Goal: Information Seeking & Learning: Check status

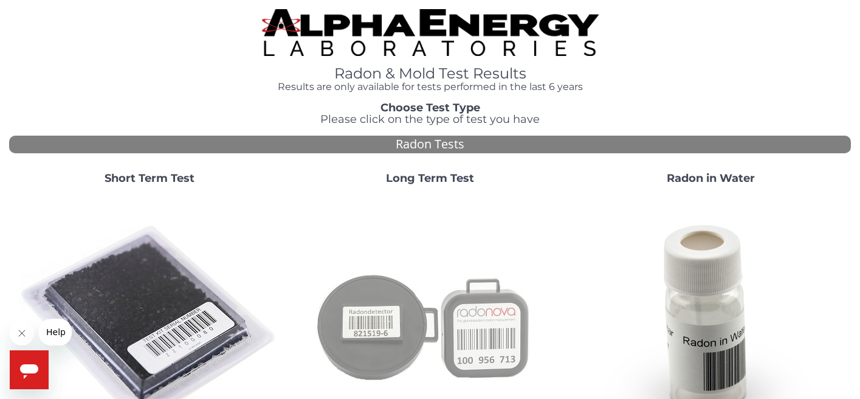
click at [475, 331] on img at bounding box center [429, 325] width 261 height 261
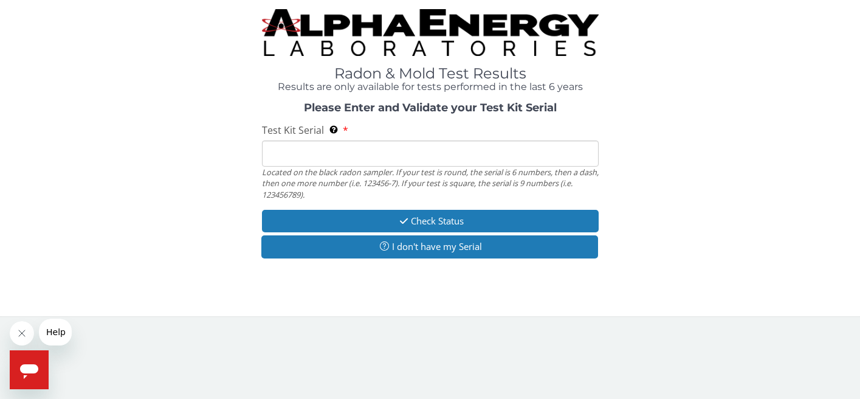
click at [309, 150] on input "Test Kit Serial Located on the black radon sampler. If your test is round, the …" at bounding box center [430, 153] width 337 height 26
click at [311, 150] on input "Test Kit Serial Located on the black radon sampler. If your test is round, the …" at bounding box center [430, 153] width 337 height 26
paste input "AT108507195"
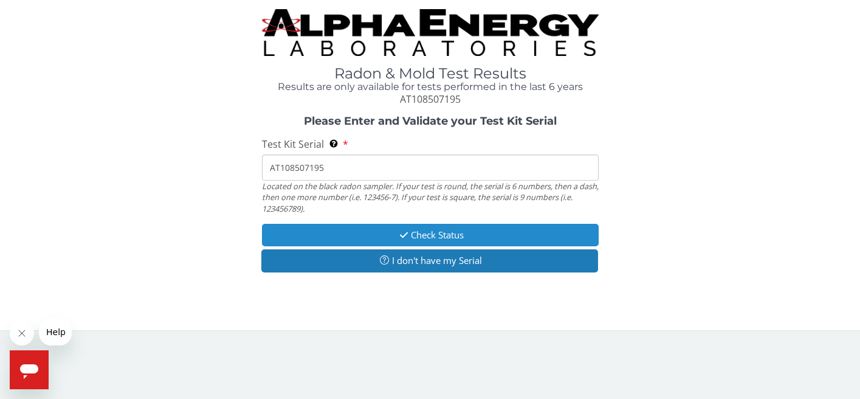
type input "AT108507195"
click at [442, 229] on button "Check Status" at bounding box center [430, 235] width 337 height 22
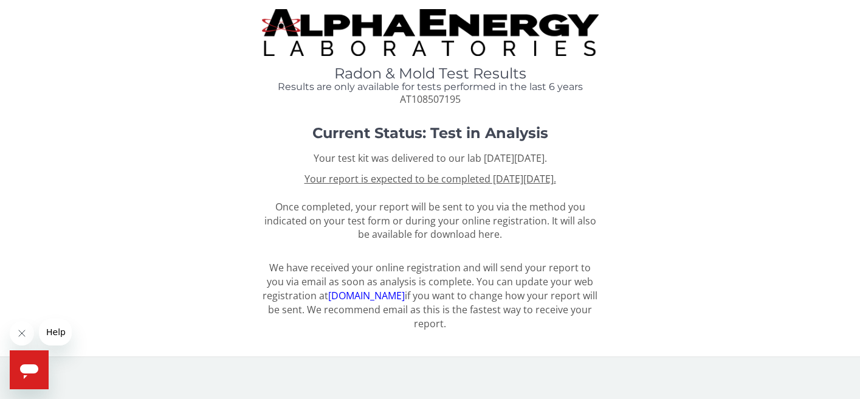
scroll to position [1, 0]
click at [52, 328] on span "Help" at bounding box center [55, 332] width 19 height 10
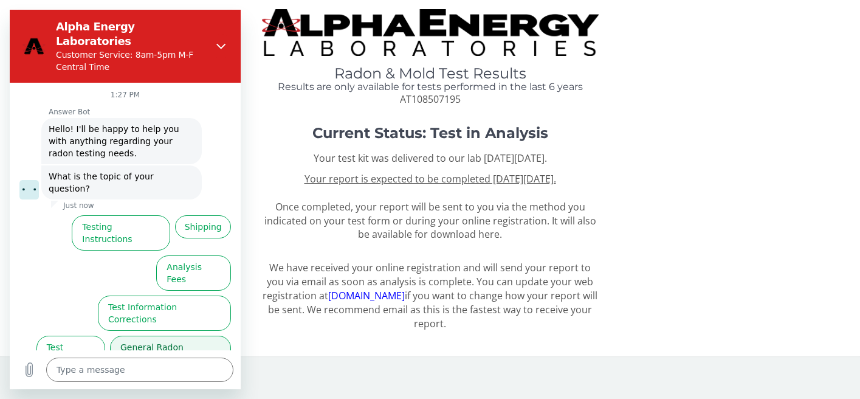
scroll to position [0, 0]
click at [57, 336] on button "Test Results" at bounding box center [70, 353] width 69 height 35
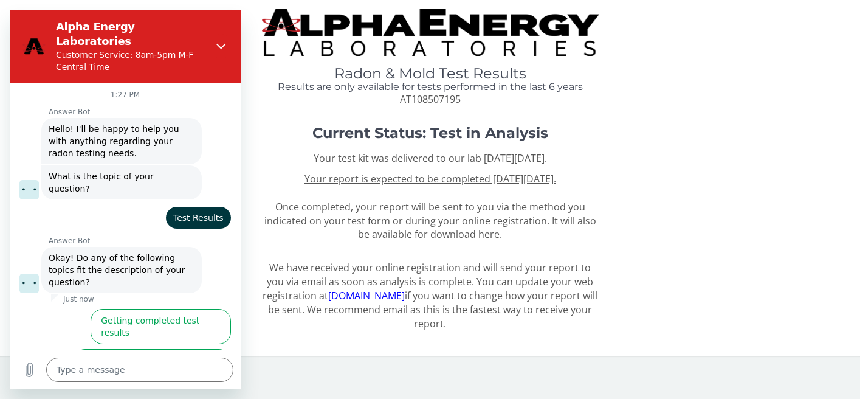
scroll to position [30, 0]
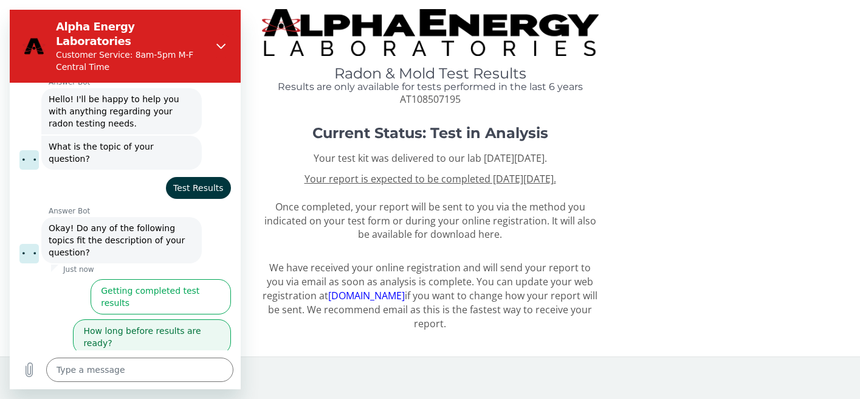
click at [192, 319] on button "How long before results are ready?" at bounding box center [152, 336] width 158 height 35
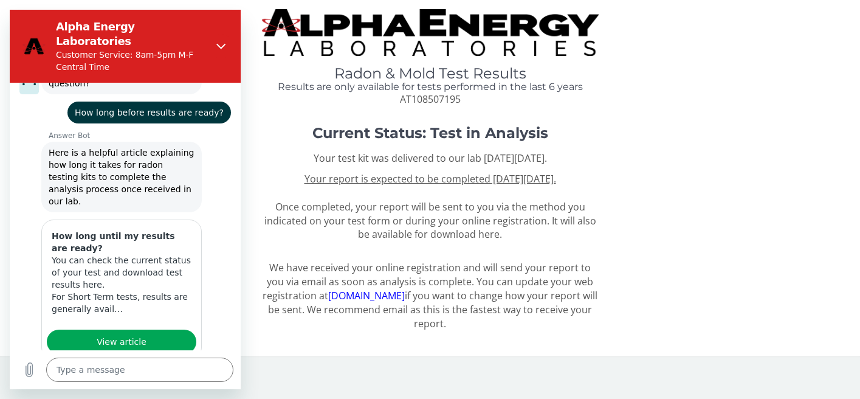
scroll to position [229, 0]
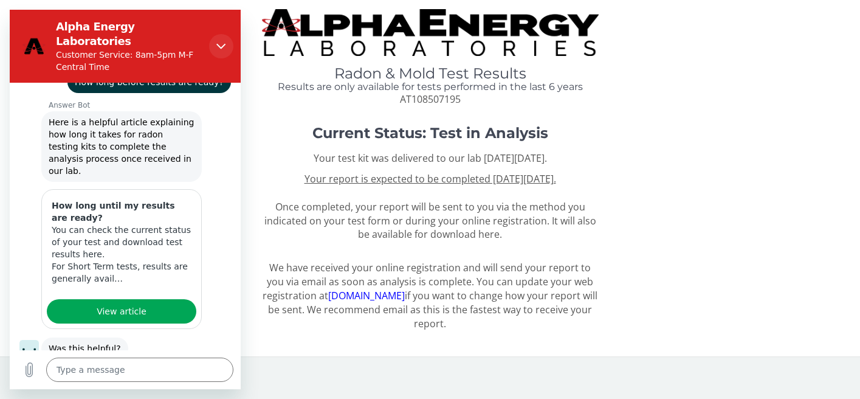
click at [222, 41] on icon "Close" at bounding box center [221, 46] width 10 height 10
type textarea "x"
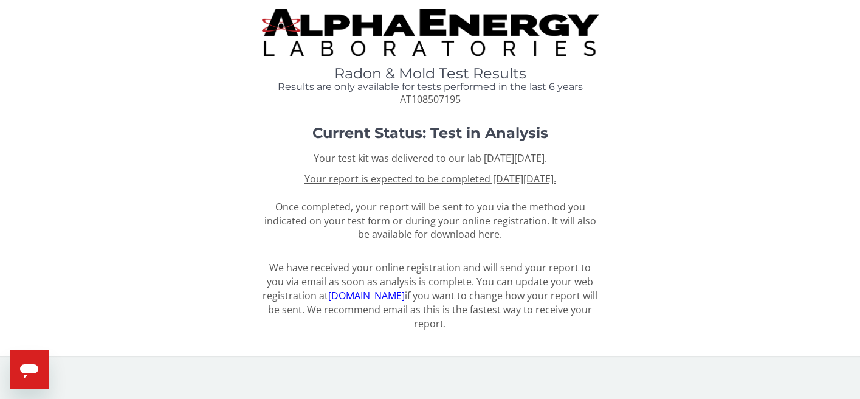
scroll to position [0, 0]
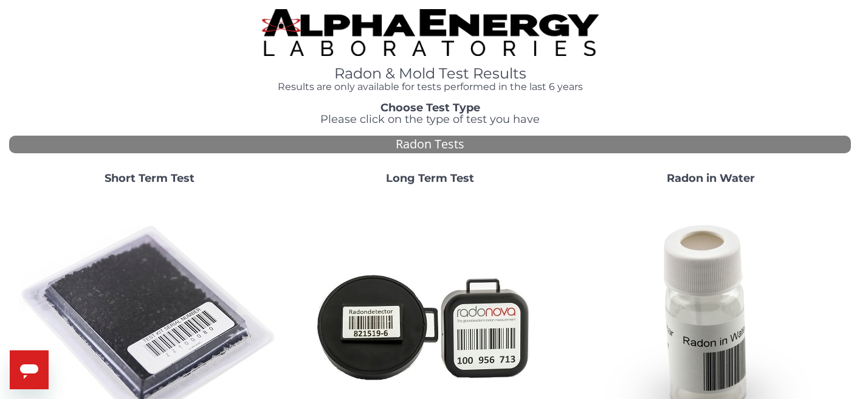
click at [460, 17] on img at bounding box center [430, 32] width 337 height 47
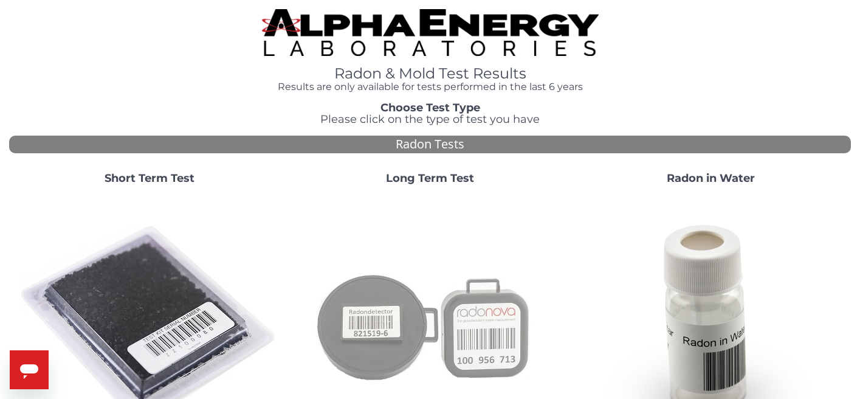
click at [497, 344] on img at bounding box center [429, 325] width 261 height 261
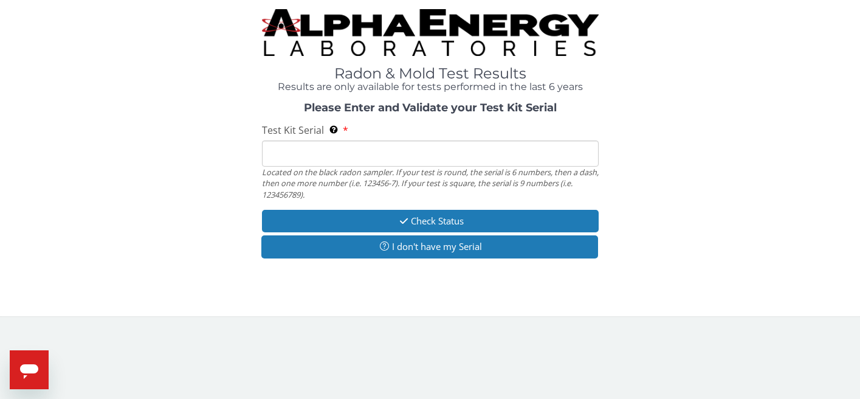
click at [307, 153] on input "Test Kit Serial Located on the black radon sampler. If your test is round, the …" at bounding box center [430, 153] width 337 height 26
paste input "AT108507195"
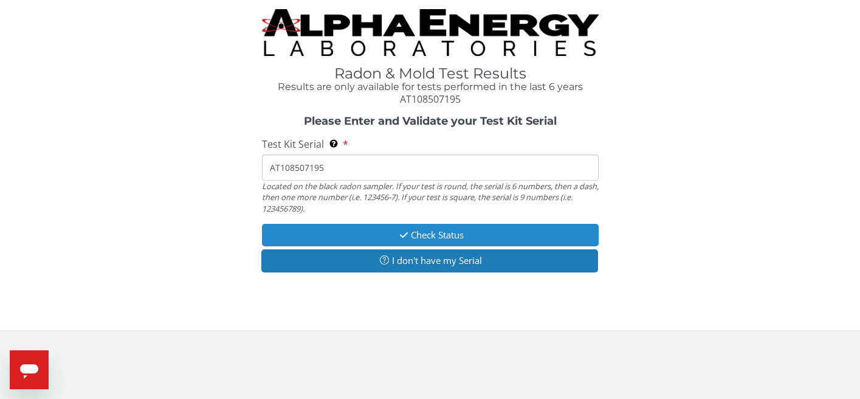
type input "AT108507195"
click at [441, 227] on button "Check Status" at bounding box center [430, 235] width 337 height 22
